Goal: Transaction & Acquisition: Obtain resource

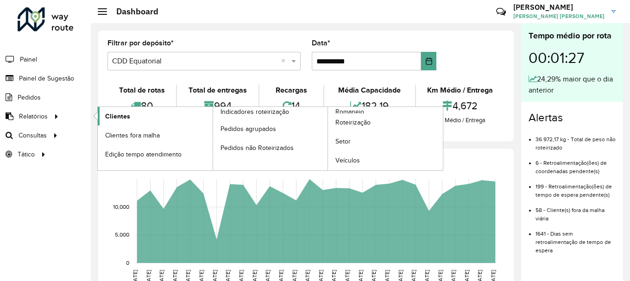
click at [162, 118] on link "Clientes" at bounding box center [155, 116] width 115 height 19
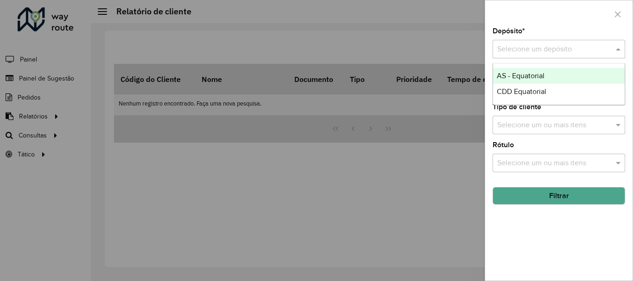
click at [529, 53] on input "text" at bounding box center [549, 49] width 105 height 11
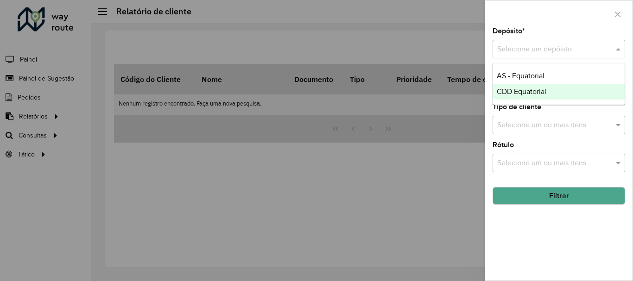
click at [521, 93] on span "CDD Equatorial" at bounding box center [521, 92] width 50 height 8
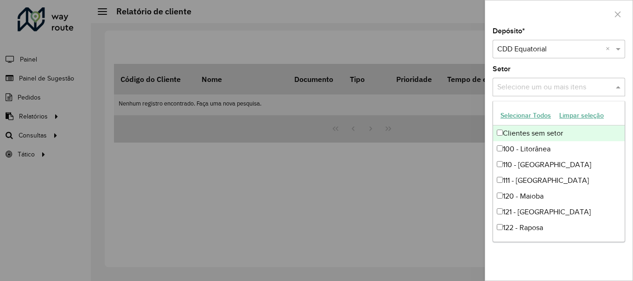
click at [522, 81] on div "Selecione um ou mais itens" at bounding box center [558, 87] width 132 height 19
click at [557, 25] on div at bounding box center [558, 13] width 147 height 27
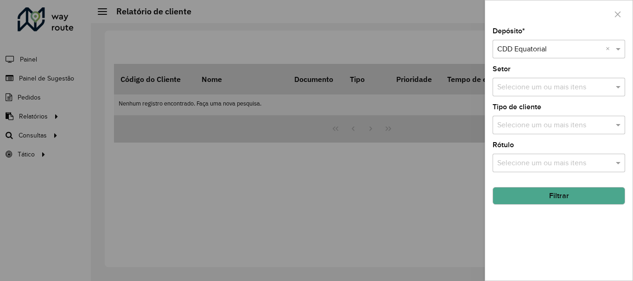
click at [550, 191] on button "Filtrar" at bounding box center [558, 196] width 132 height 18
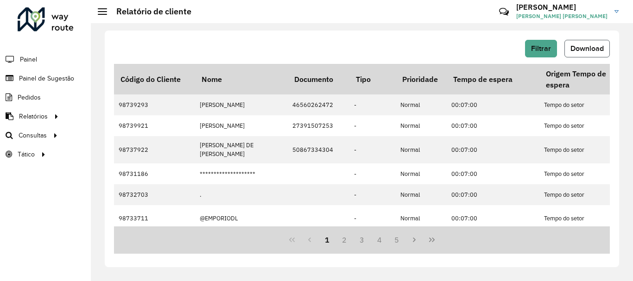
click at [585, 50] on span "Download" at bounding box center [586, 48] width 33 height 8
